Goal: Check status: Check status

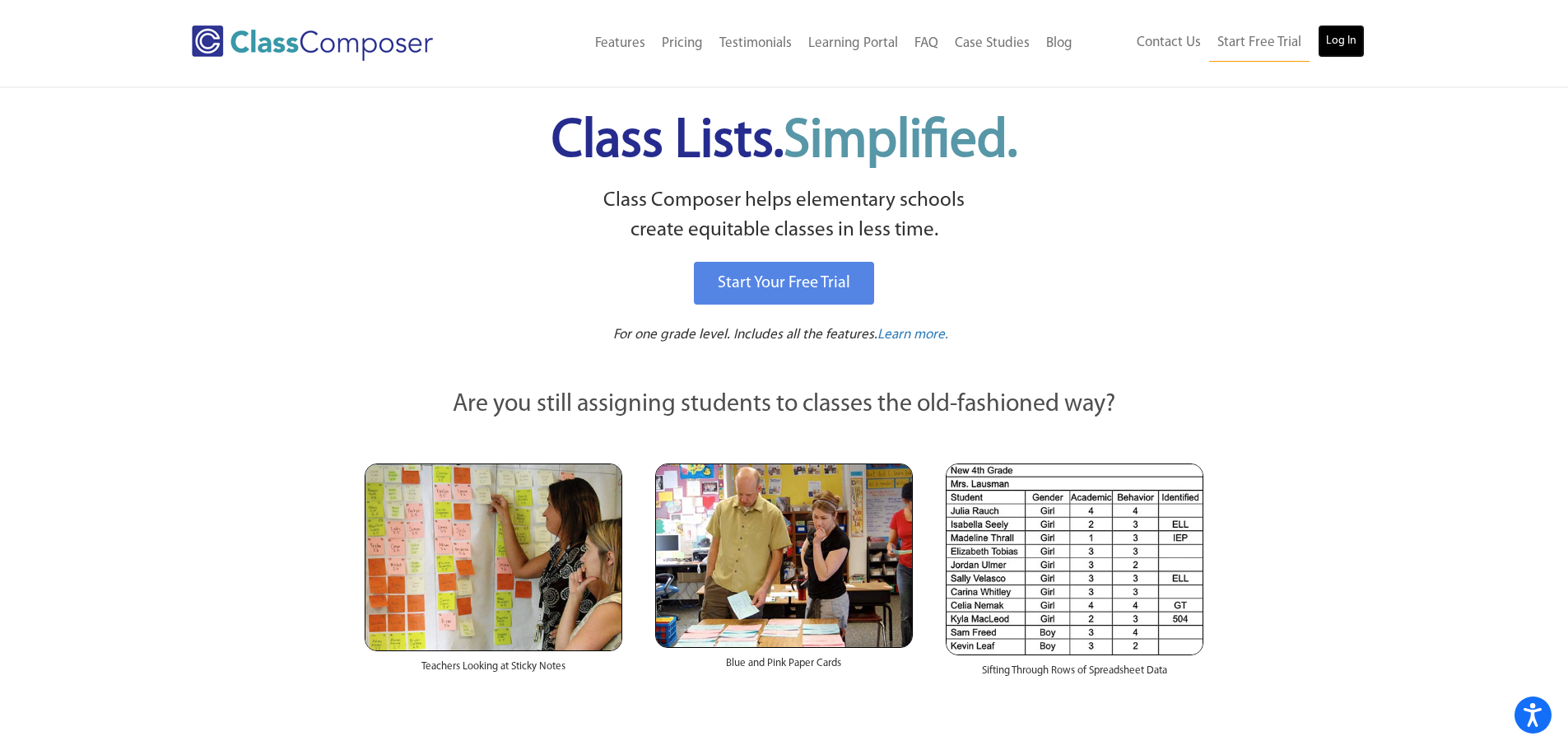
click at [1346, 50] on link "Log In" at bounding box center [1340, 41] width 47 height 33
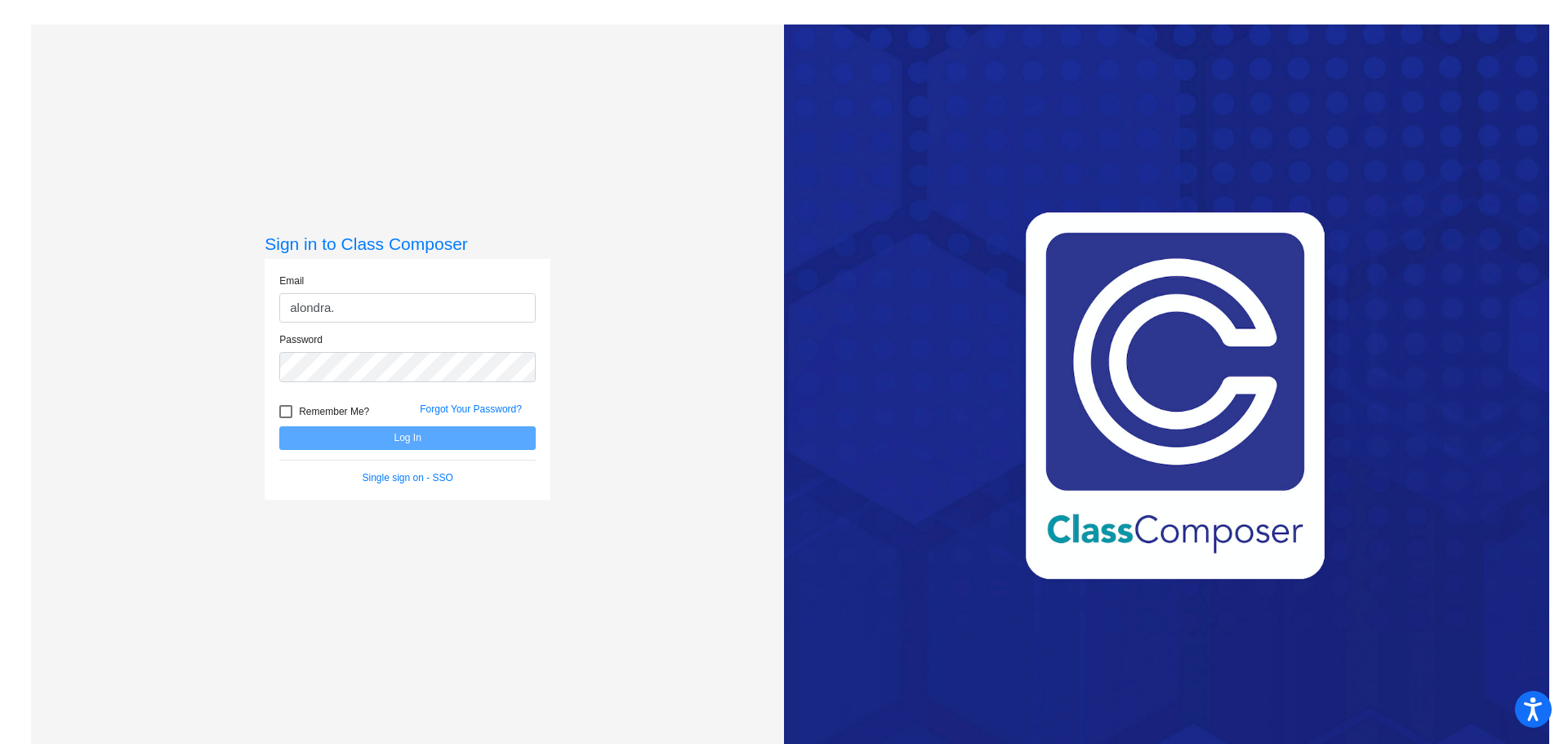
type input "[EMAIL_ADDRESS][PERSON_NAME][DOMAIN_NAME]"
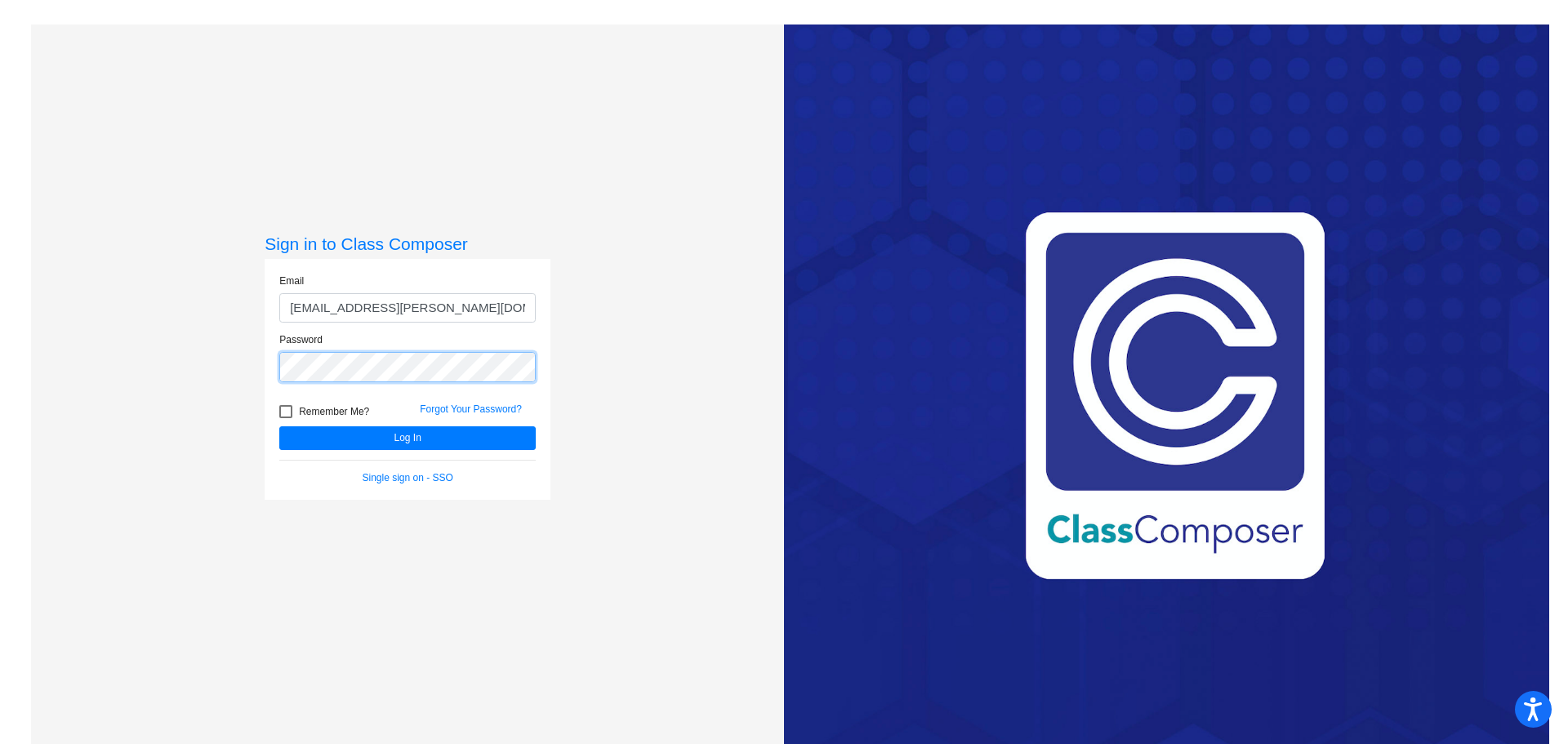
click at [279, 426] on button "Log In" at bounding box center [408, 437] width 257 height 24
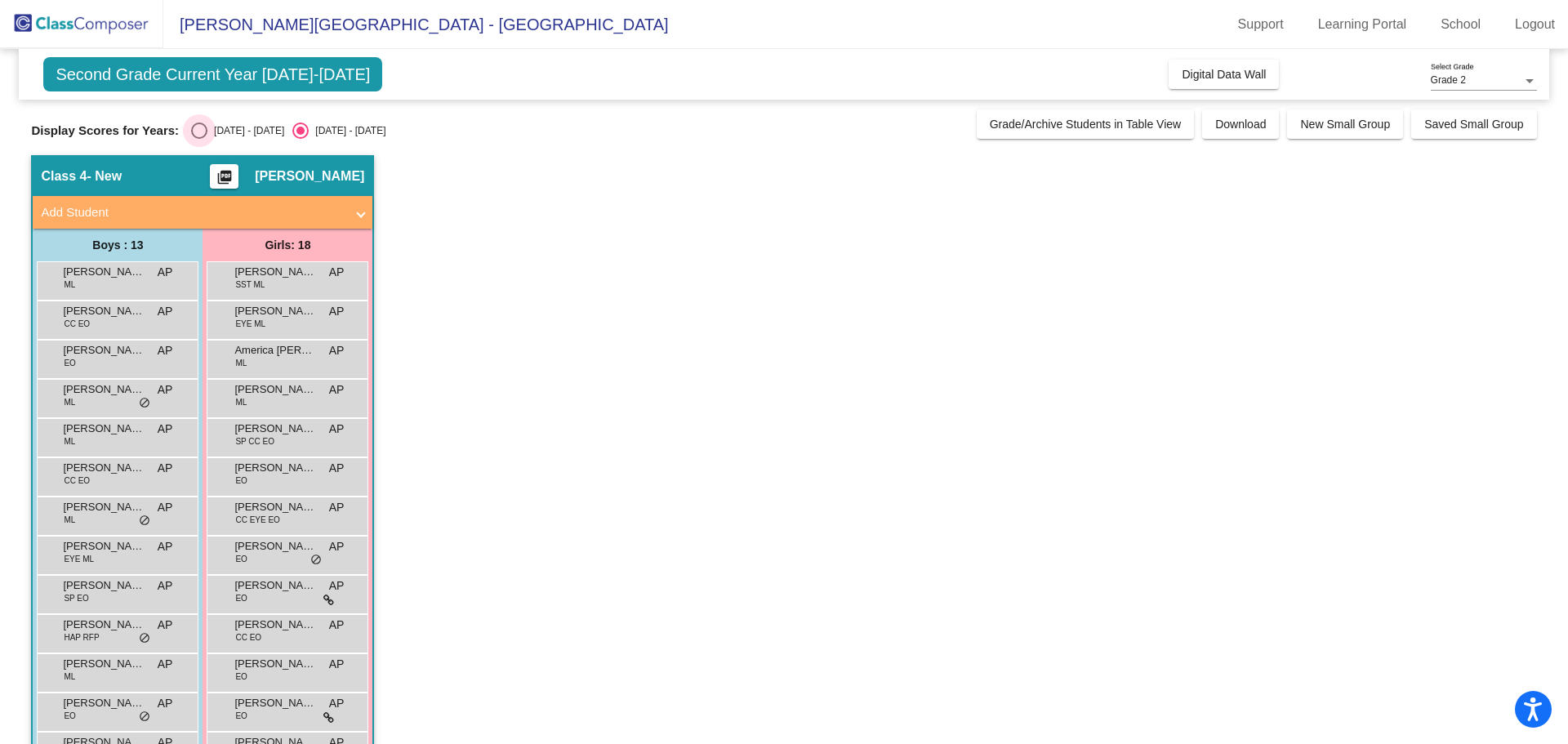
click at [195, 124] on div "Select an option" at bounding box center [199, 130] width 17 height 17
click at [199, 139] on input "[DATE] - [DATE]" at bounding box center [199, 139] width 1 height 1
radio input "true"
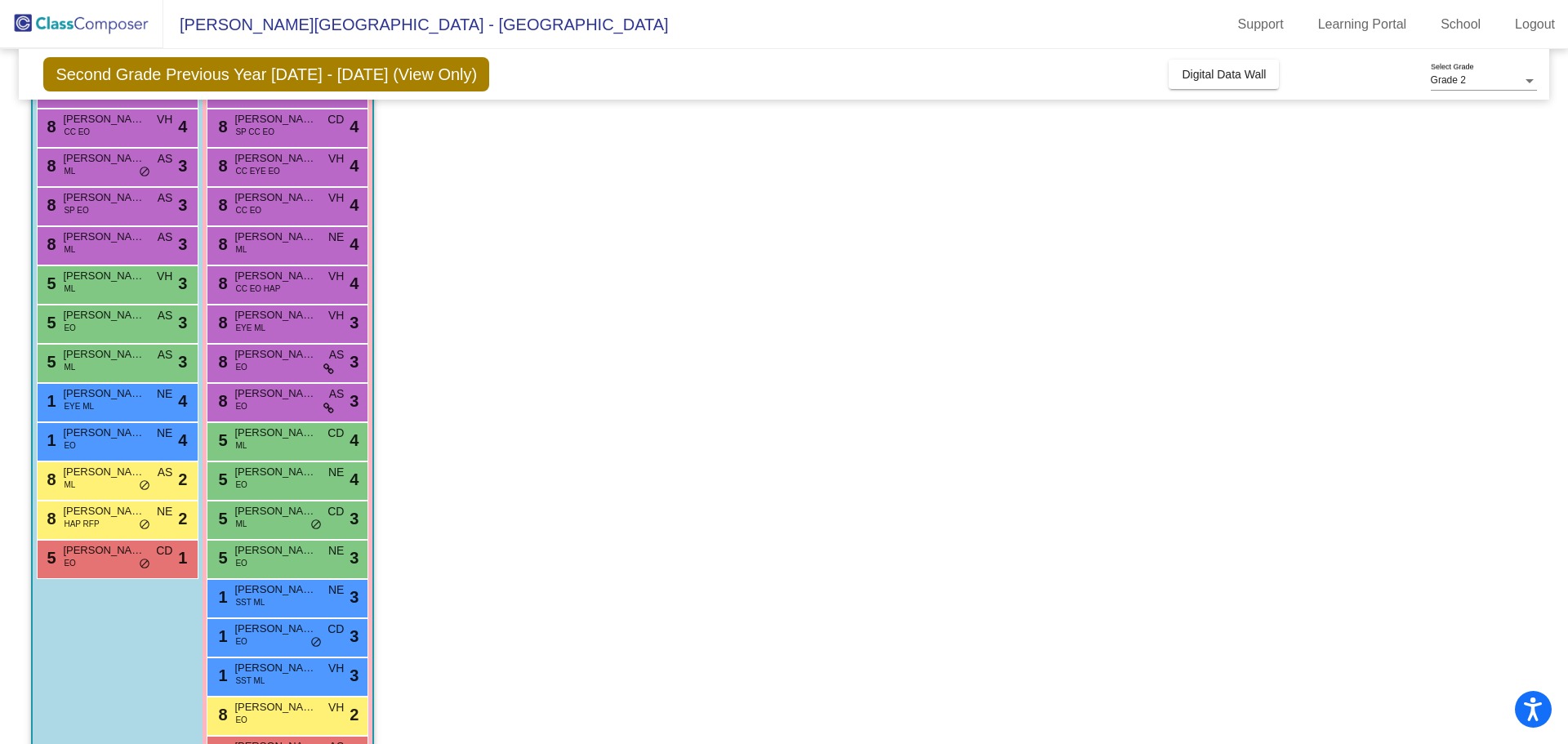
scroll to position [249, 0]
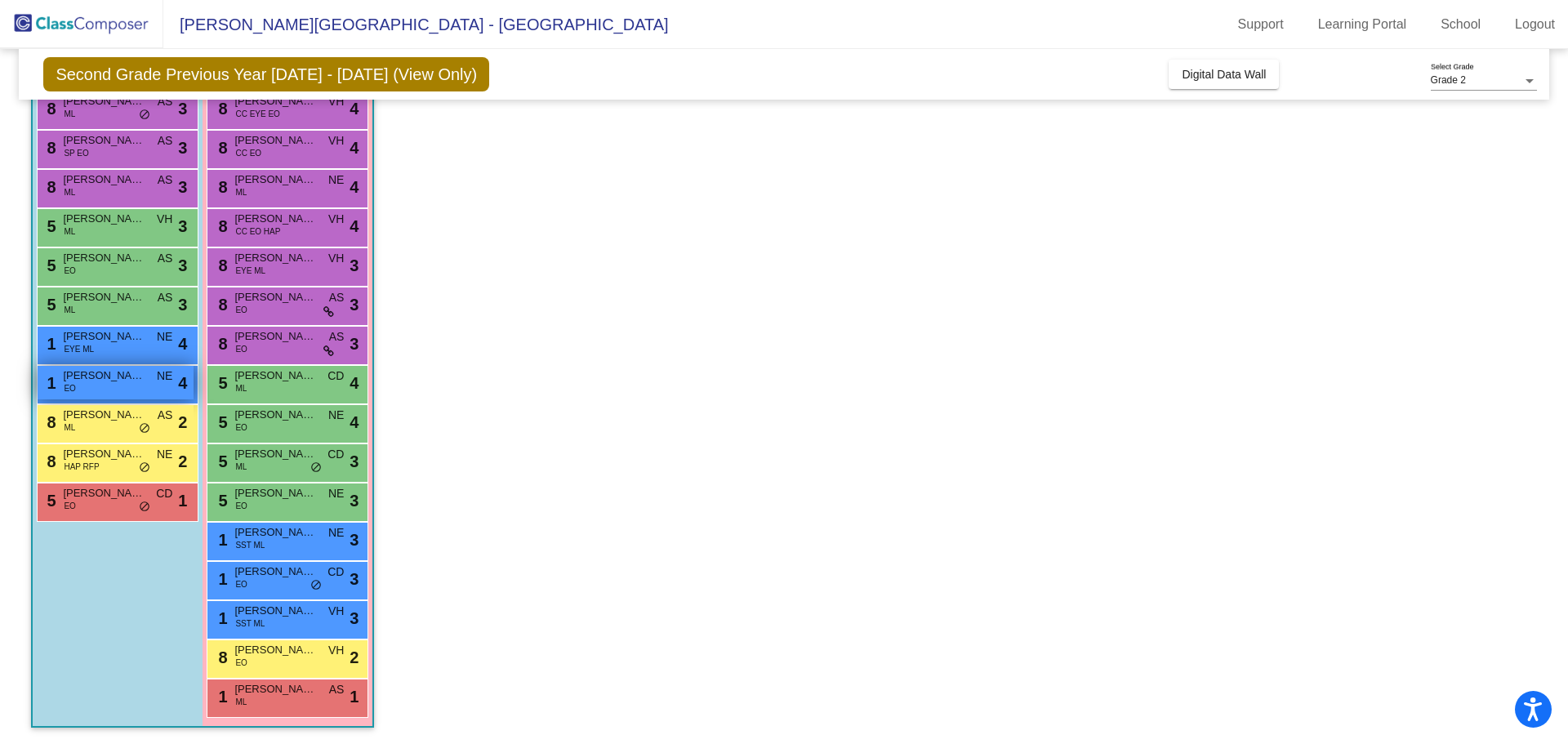
click at [138, 392] on div "1 [PERSON_NAME] EO NE lock do_not_disturb_alt 4" at bounding box center [116, 382] width 156 height 33
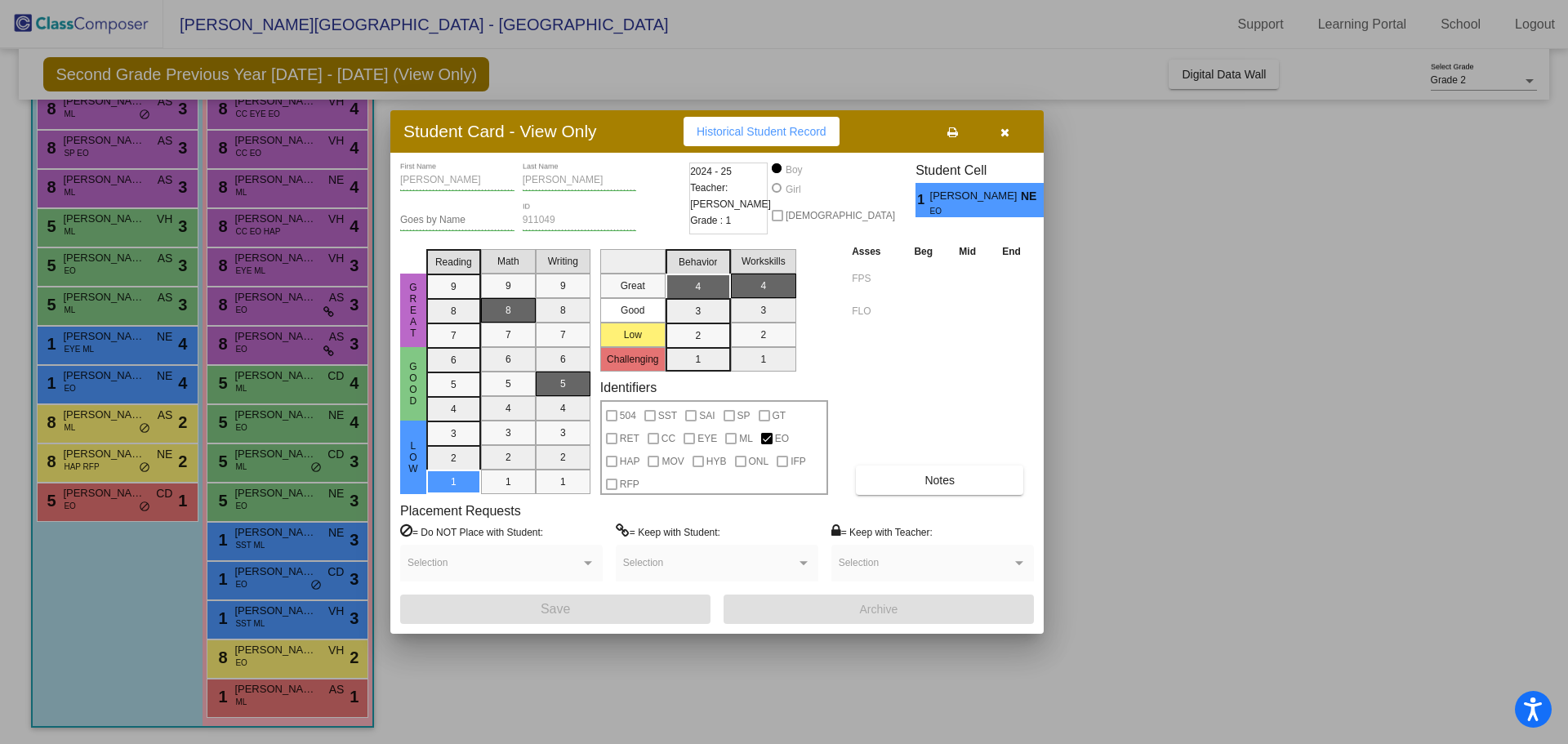
click at [1166, 233] on div at bounding box center [784, 372] width 1568 height 744
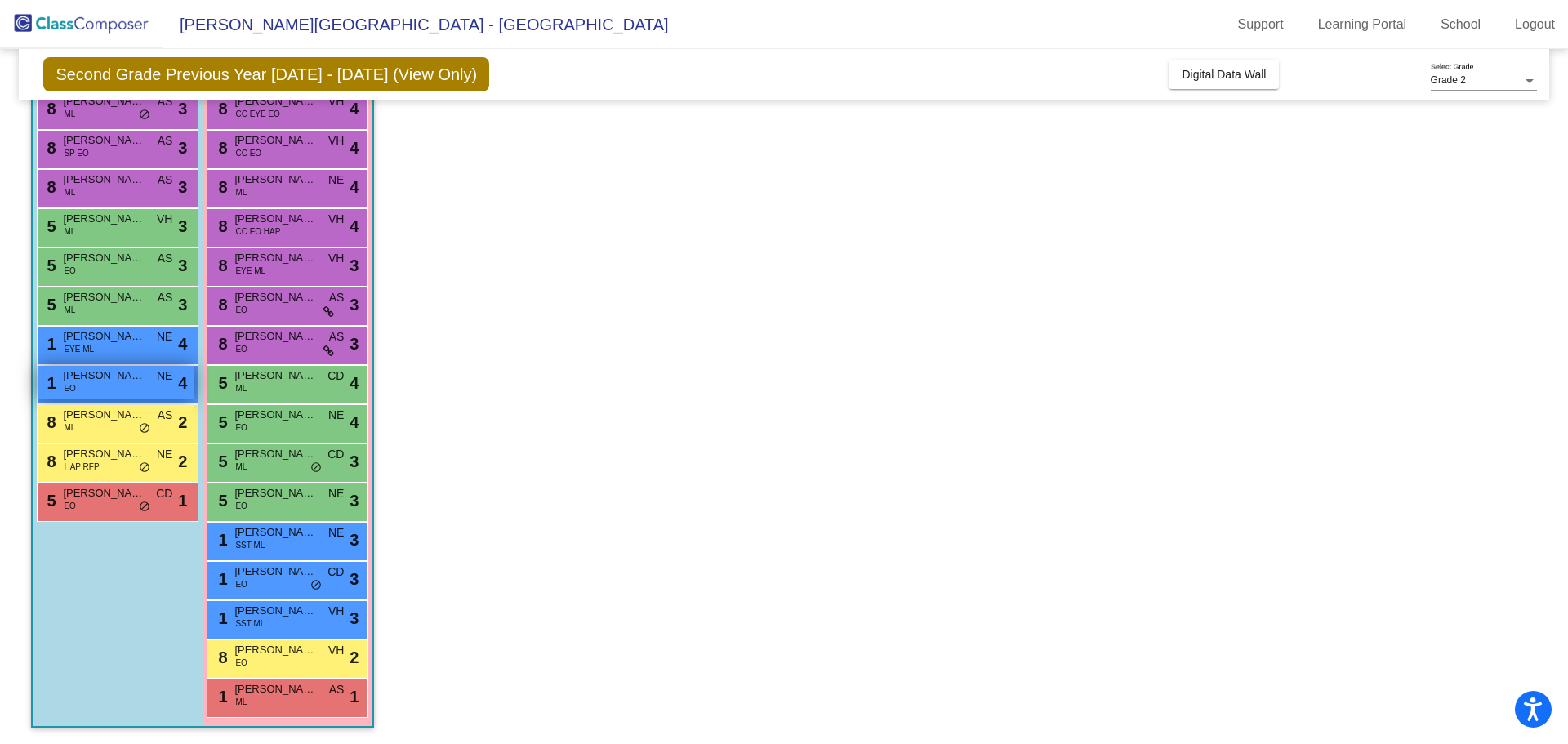
click at [95, 388] on div "1 [PERSON_NAME] EO NE lock do_not_disturb_alt 4" at bounding box center [116, 382] width 156 height 33
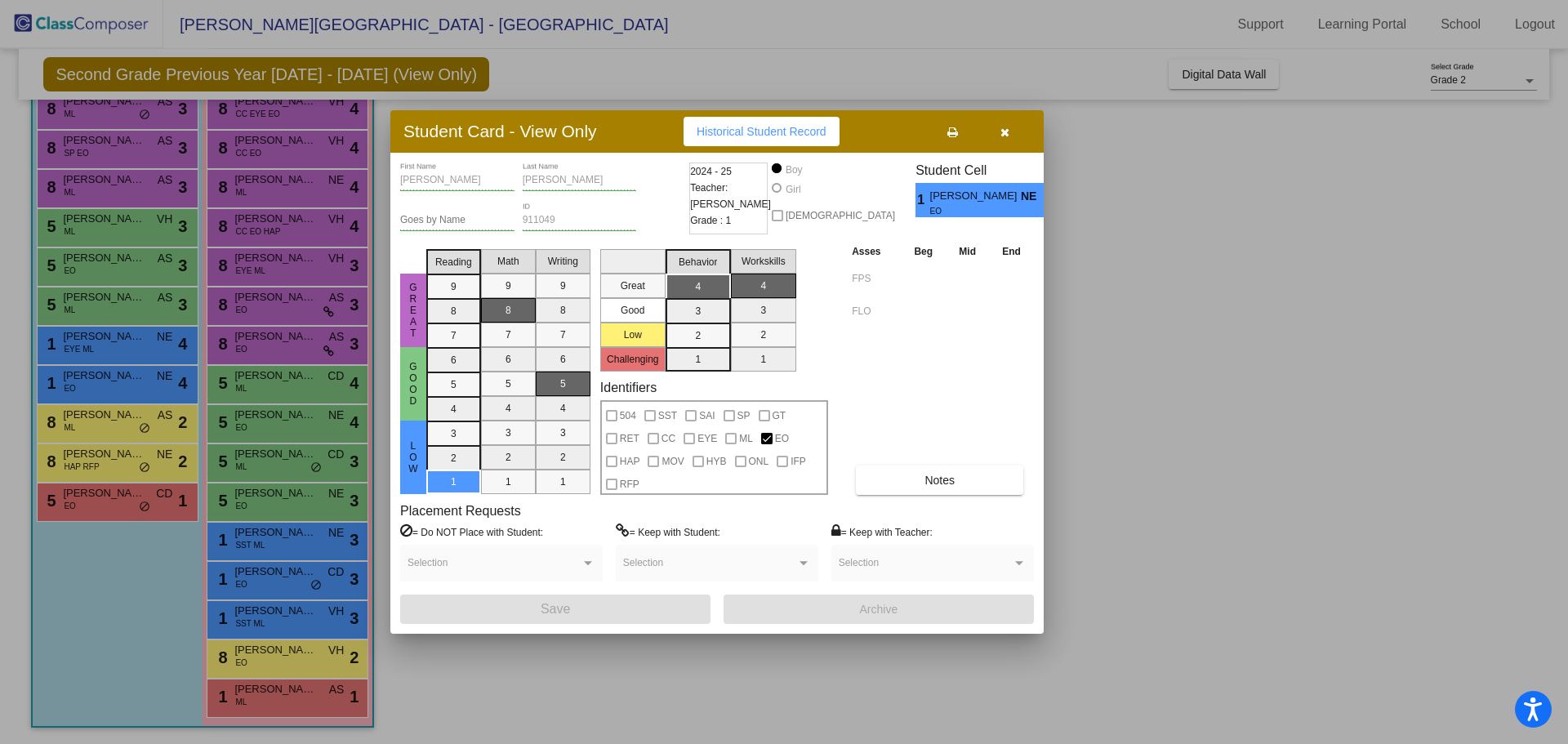
click at [1254, 343] on div at bounding box center [784, 372] width 1568 height 744
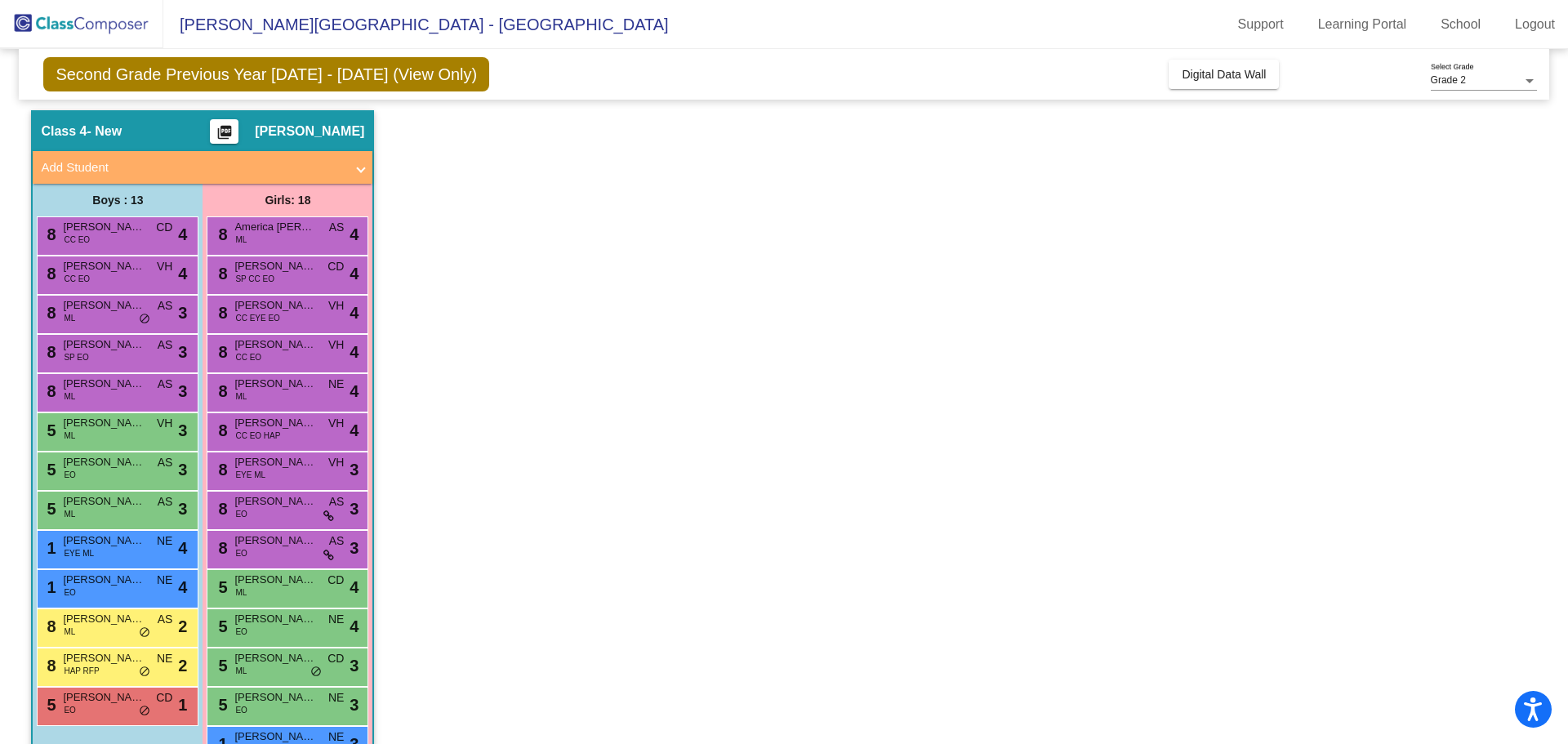
scroll to position [4, 0]
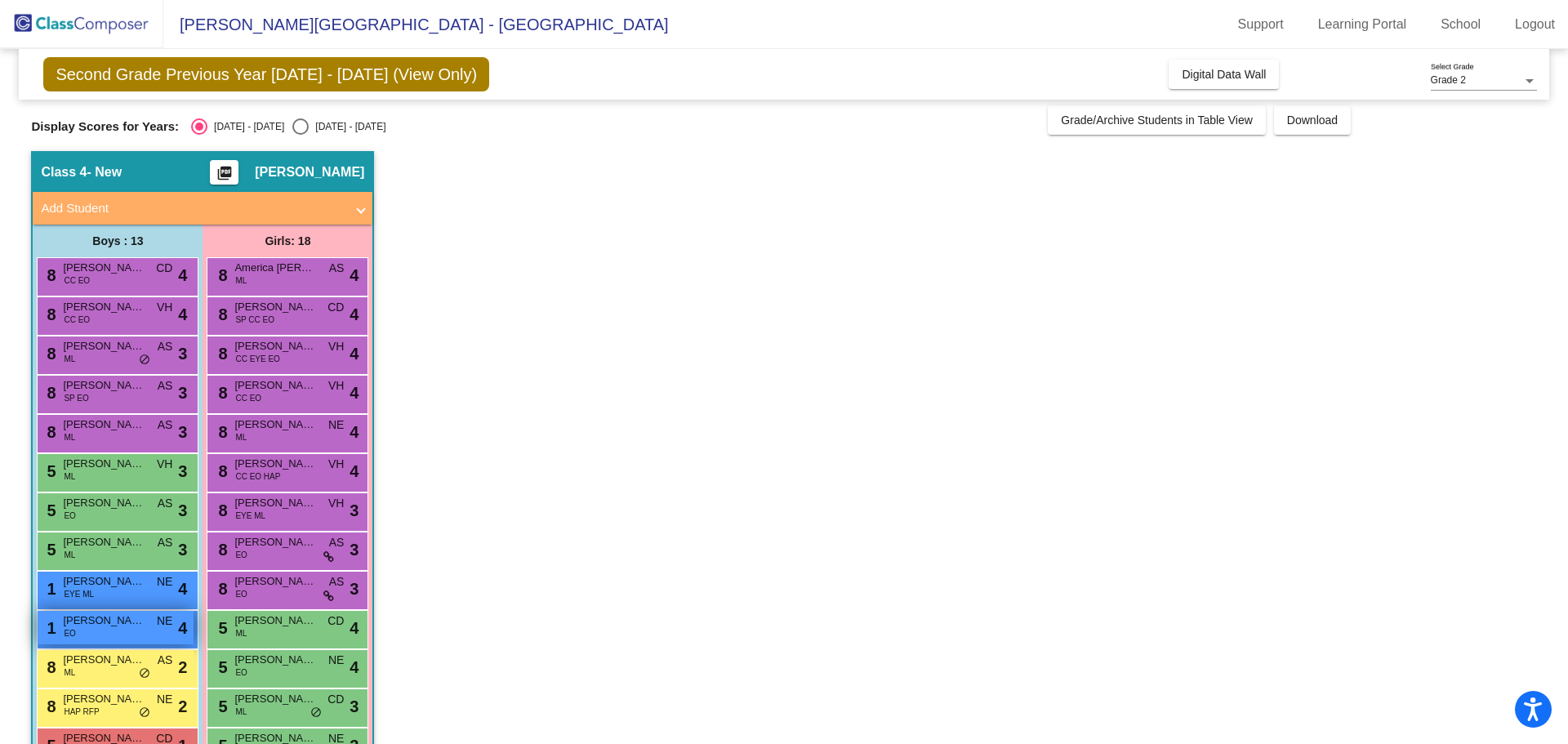
click at [112, 643] on div "1 [PERSON_NAME] EO NE lock do_not_disturb_alt 4" at bounding box center [116, 627] width 156 height 33
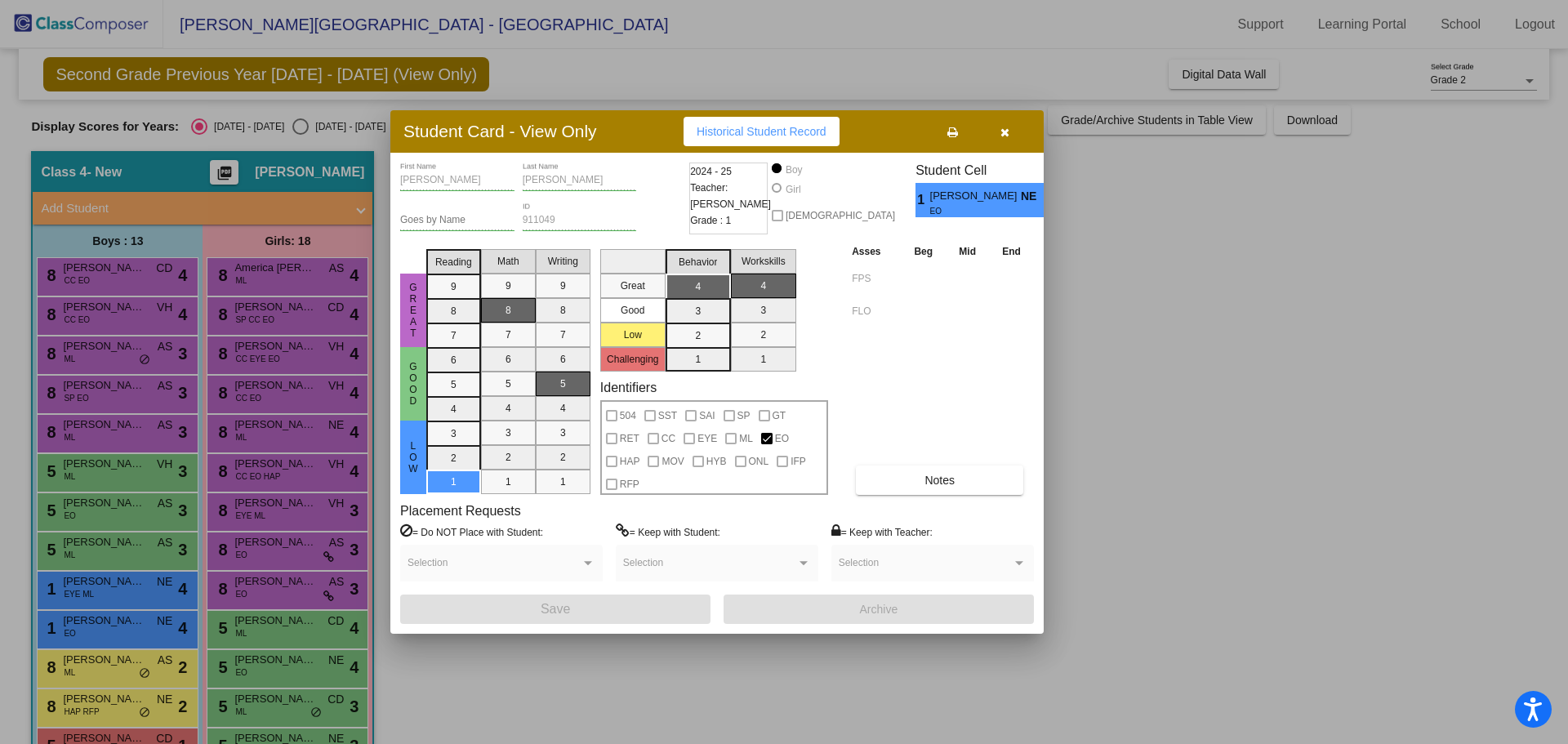
click at [941, 502] on div "Noah First Name Barton Last Name Goes by Name 911049 ID 2024 - 25 Teacher: Nanc…" at bounding box center [717, 393] width 633 height 461
click at [939, 494] on button "Notes" at bounding box center [939, 480] width 168 height 29
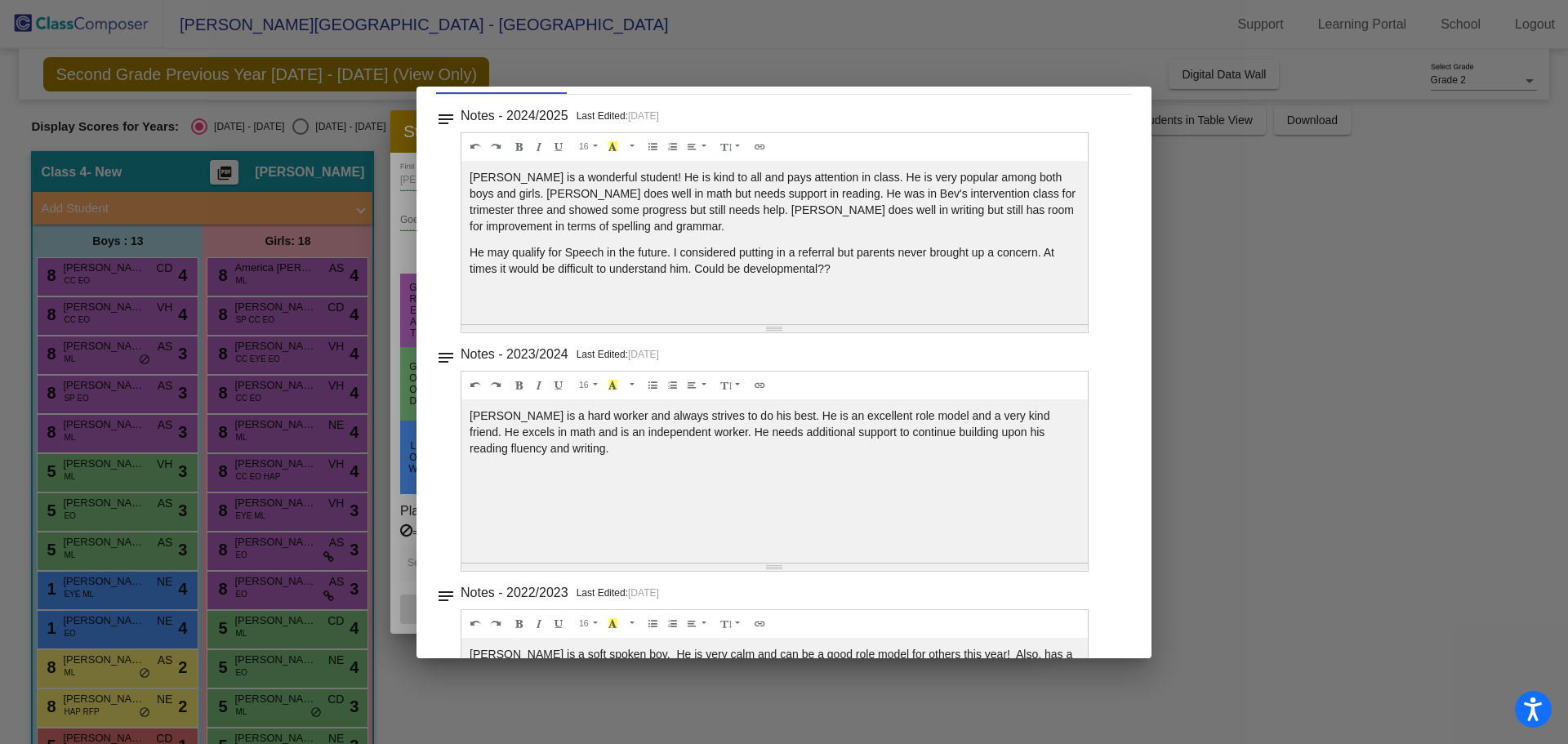
scroll to position [0, 0]
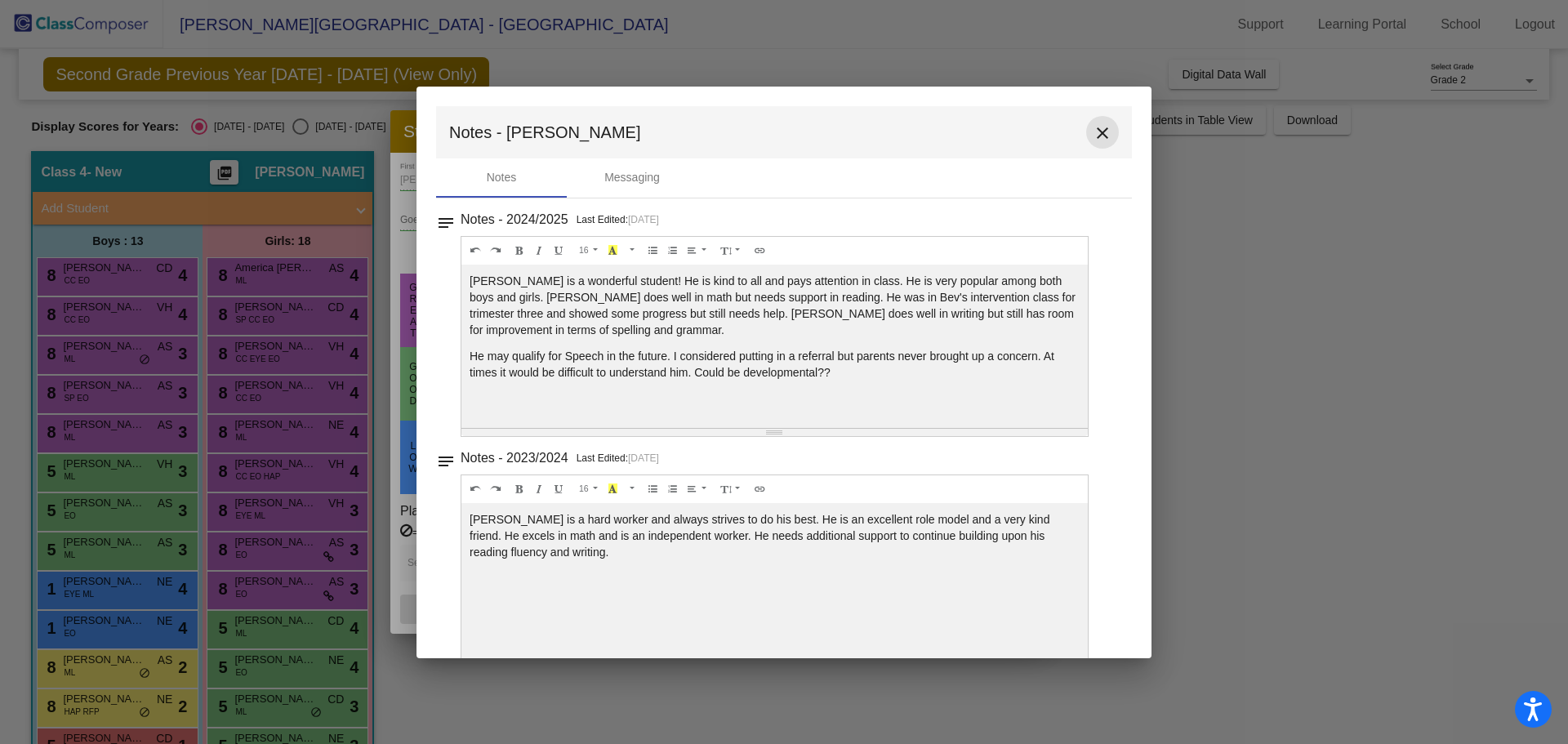
click at [1096, 121] on button "close" at bounding box center [1102, 132] width 33 height 33
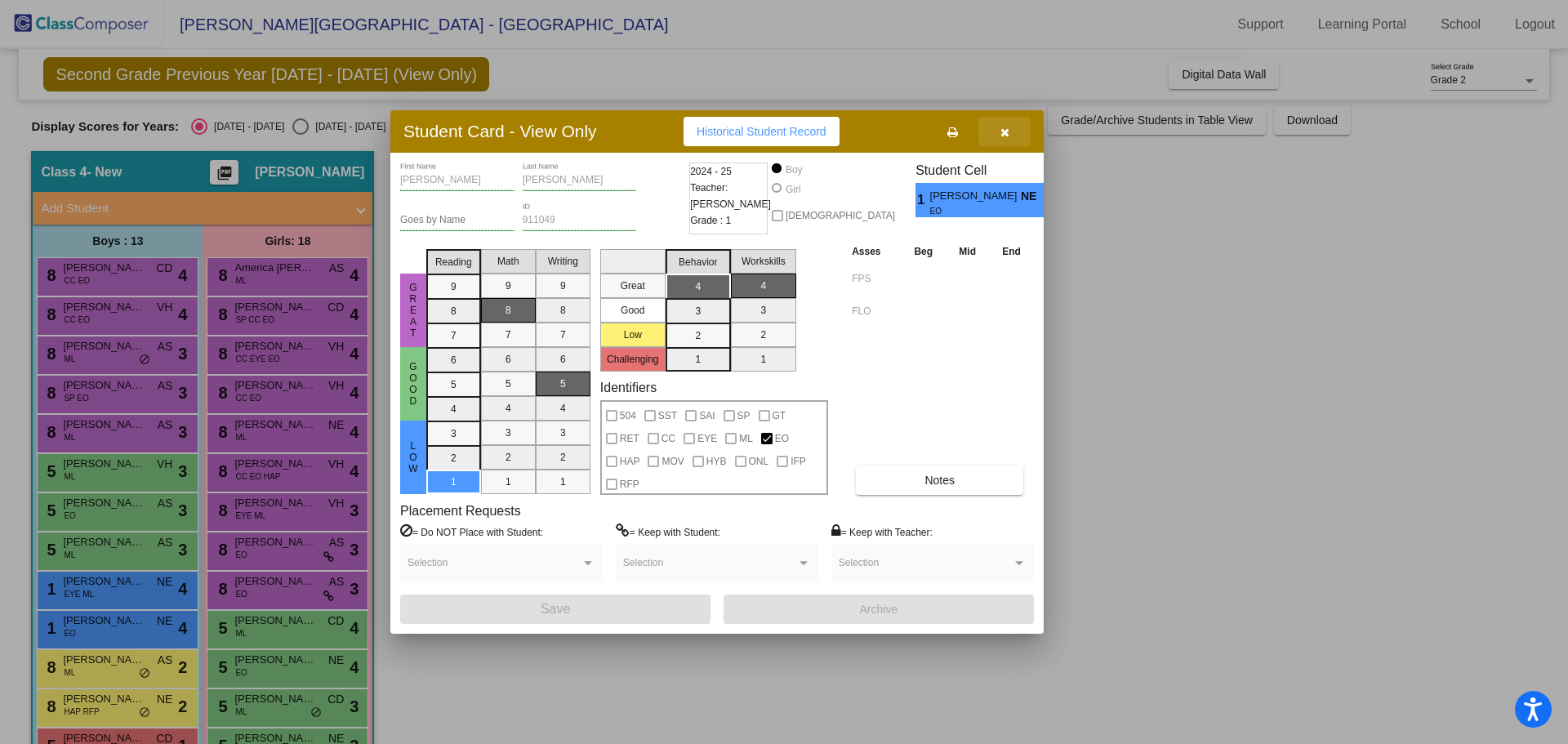
click at [992, 133] on button "button" at bounding box center [1004, 131] width 52 height 29
